Goal: Find specific page/section: Find specific page/section

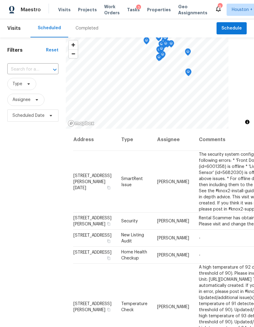
click at [81, 12] on span "Projects" at bounding box center [87, 10] width 19 height 6
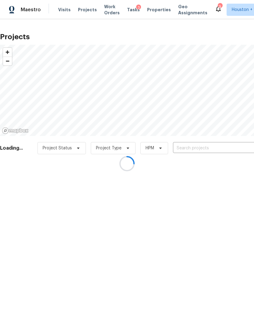
click at [214, 147] on div at bounding box center [127, 163] width 254 height 327
click at [218, 149] on div at bounding box center [127, 163] width 254 height 327
click at [229, 154] on div at bounding box center [127, 163] width 254 height 327
click at [222, 148] on div at bounding box center [127, 163] width 254 height 327
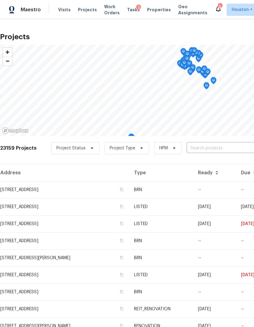
click at [221, 149] on input "text" at bounding box center [221, 148] width 70 height 9
type input "11723"
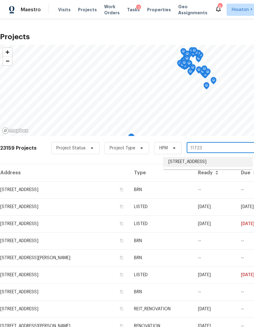
click at [234, 165] on li "[STREET_ADDRESS]" at bounding box center [207, 162] width 89 height 10
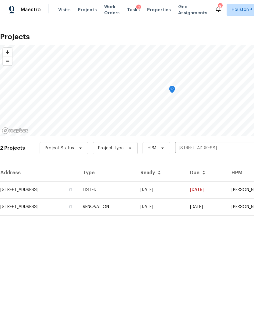
click at [135, 204] on td "RENOVATION" at bounding box center [106, 206] width 57 height 17
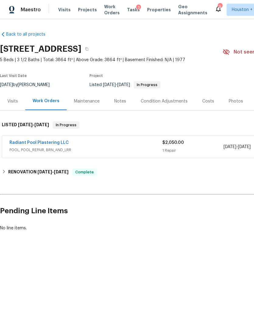
click at [11, 103] on div "Visits" at bounding box center [12, 101] width 11 height 6
